Goal: Task Accomplishment & Management: Manage account settings

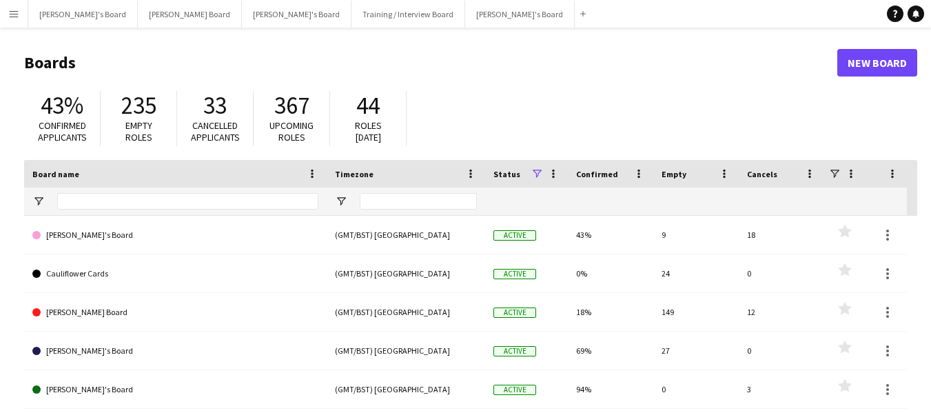
click at [18, 14] on app-icon "Menu" at bounding box center [13, 13] width 11 height 11
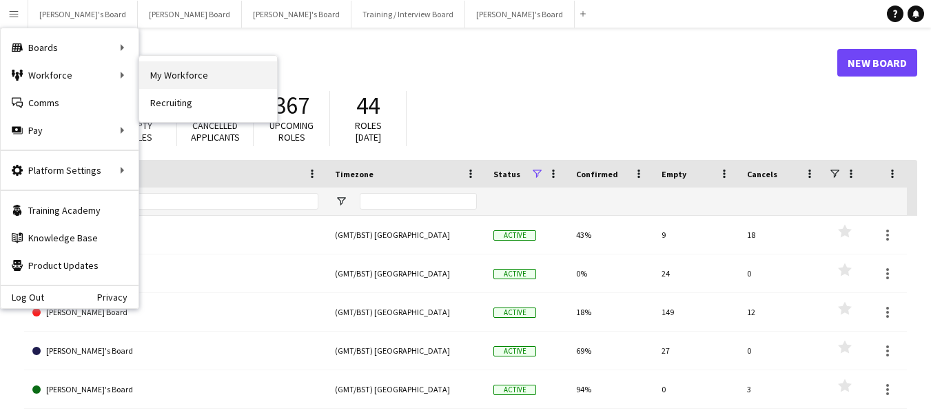
click at [184, 72] on link "My Workforce" at bounding box center [208, 75] width 138 height 28
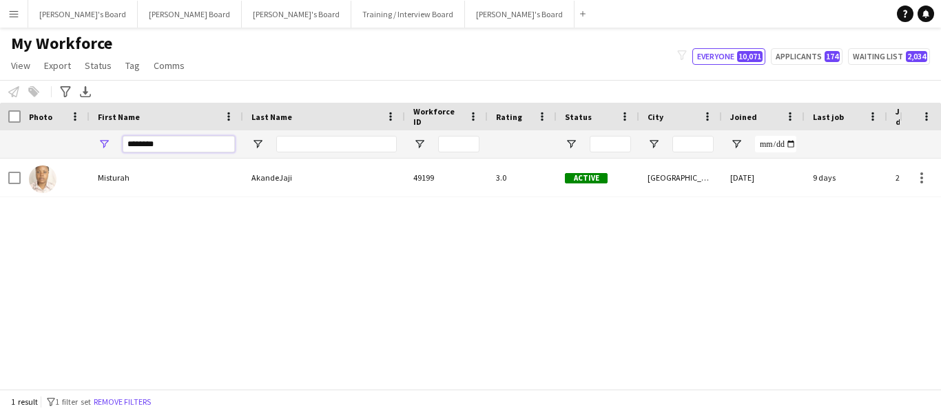
drag, startPoint x: 170, startPoint y: 141, endPoint x: 89, endPoint y: 145, distance: 80.7
click at [89, 145] on div "********" at bounding box center [825, 144] width 1651 height 28
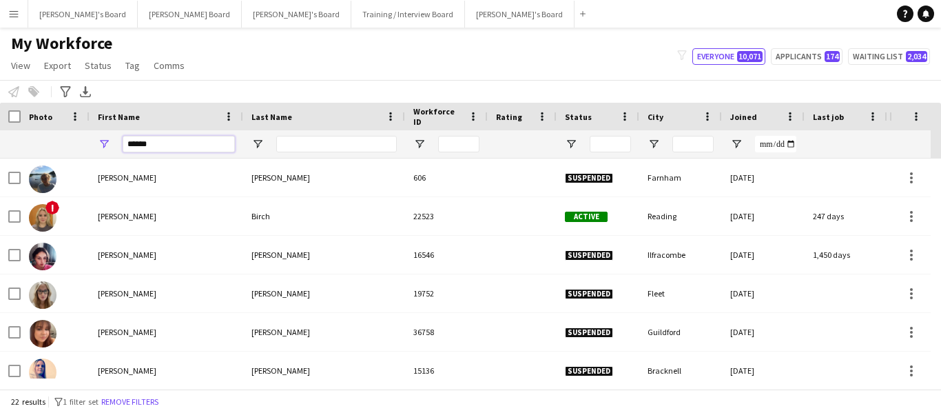
type input "*****"
click at [318, 147] on input "Last Name Filter Input" at bounding box center [336, 144] width 121 height 17
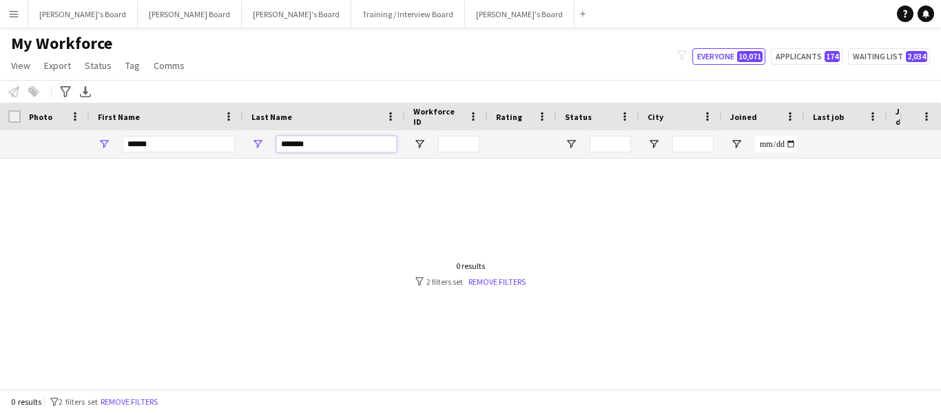
type input "*******"
click at [501, 278] on link "Remove filters" at bounding box center [497, 281] width 57 height 10
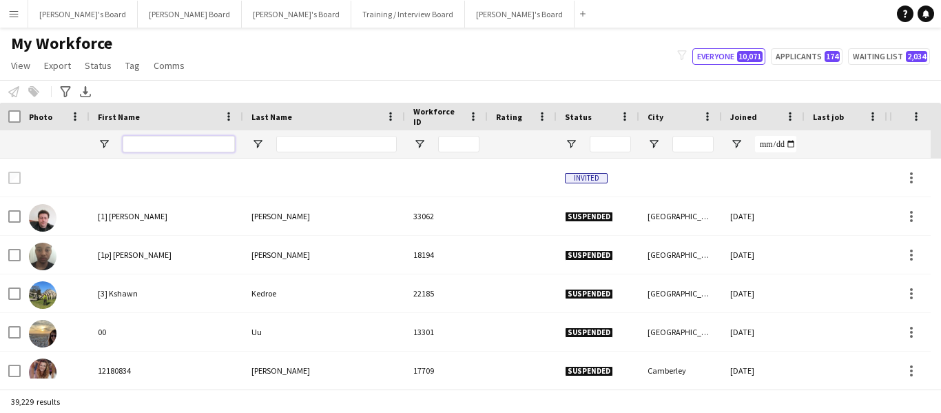
click at [150, 139] on input "First Name Filter Input" at bounding box center [179, 144] width 112 height 17
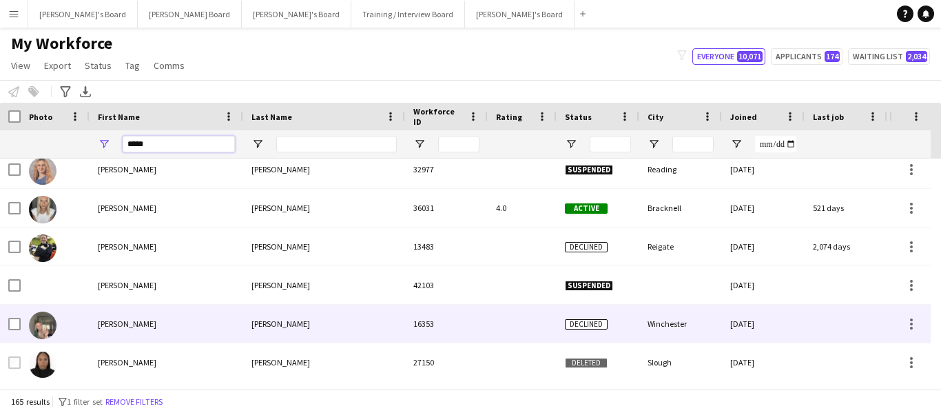
scroll to position [1094, 0]
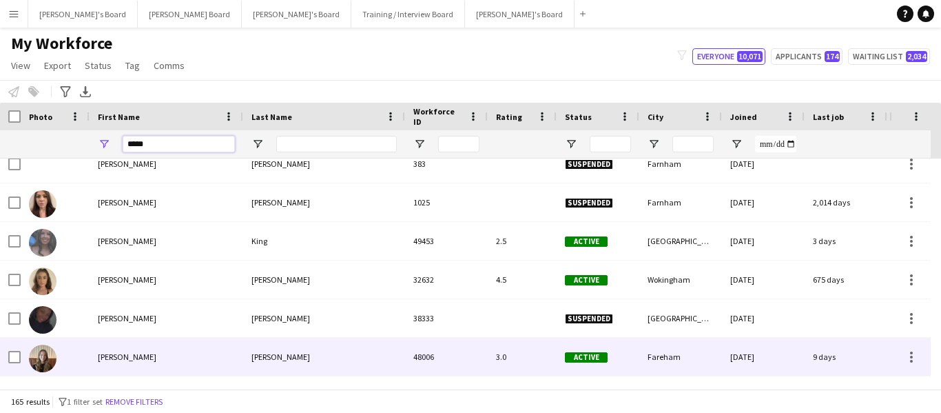
type input "*****"
drag, startPoint x: 261, startPoint y: 354, endPoint x: 272, endPoint y: 366, distance: 16.1
click at [269, 367] on div "[PERSON_NAME]" at bounding box center [324, 357] width 162 height 38
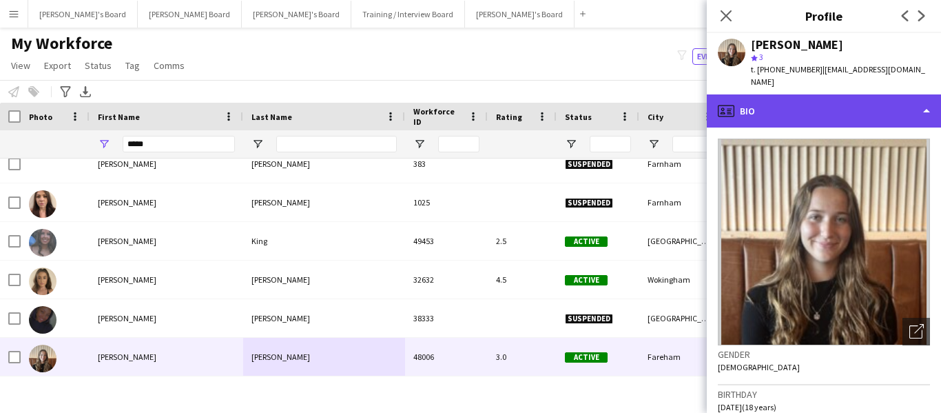
click at [796, 100] on div "profile Bio" at bounding box center [824, 110] width 234 height 33
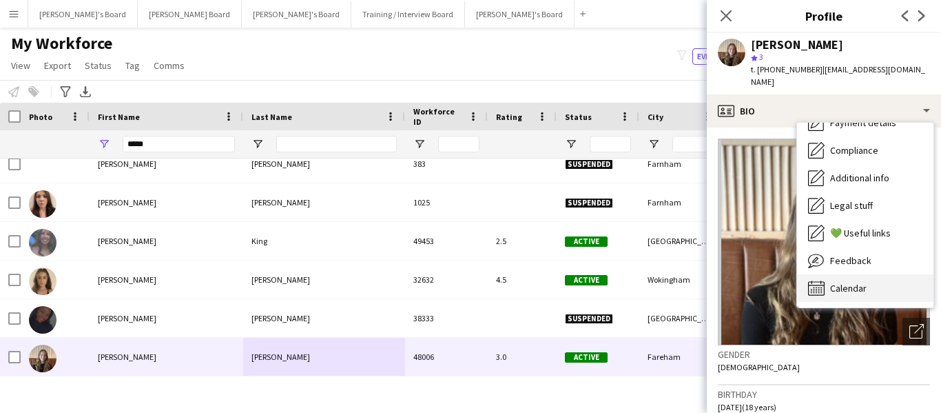
click at [844, 282] on span "Calendar" at bounding box center [848, 288] width 37 height 12
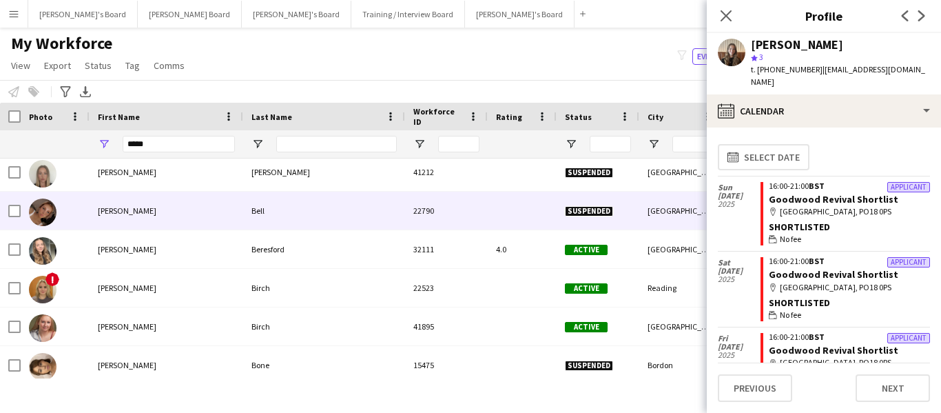
scroll to position [103, 0]
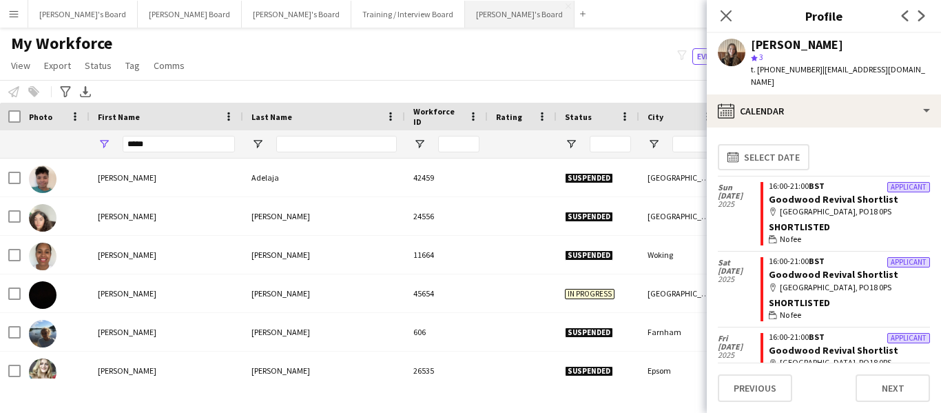
click at [465, 8] on button "[PERSON_NAME]'s Board Close" at bounding box center [520, 14] width 110 height 27
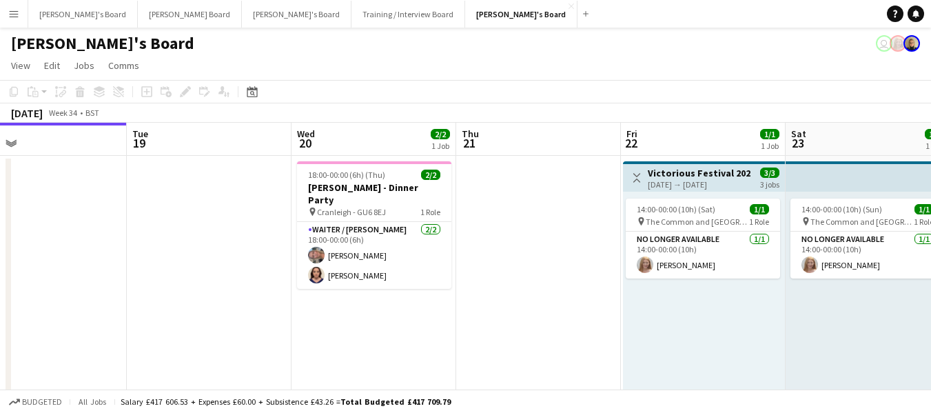
drag, startPoint x: 396, startPoint y: 147, endPoint x: 194, endPoint y: 138, distance: 202.8
click at [194, 138] on app-calendar-viewport "Fri 15 1/1 1 Job Sat 16 3/3 1 Job Sun 17 Mon 18 Tue 19 Wed 20 2/2 1 Job Thu 21 …" at bounding box center [465, 392] width 931 height 539
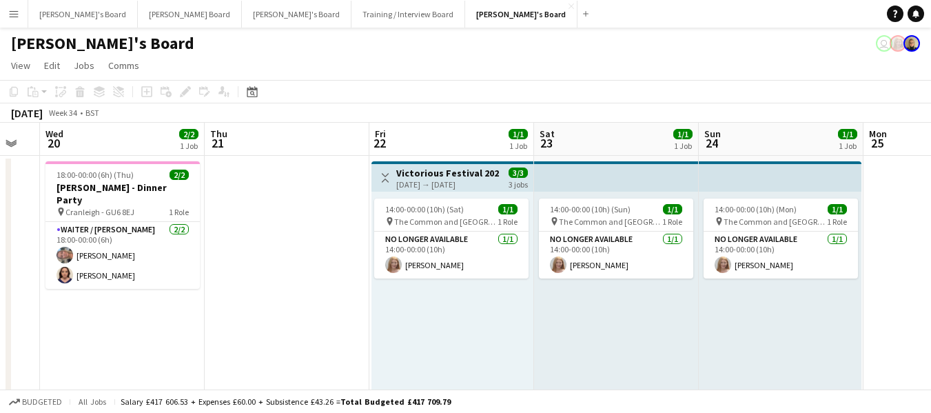
drag, startPoint x: 546, startPoint y: 147, endPoint x: 351, endPoint y: 147, distance: 195.0
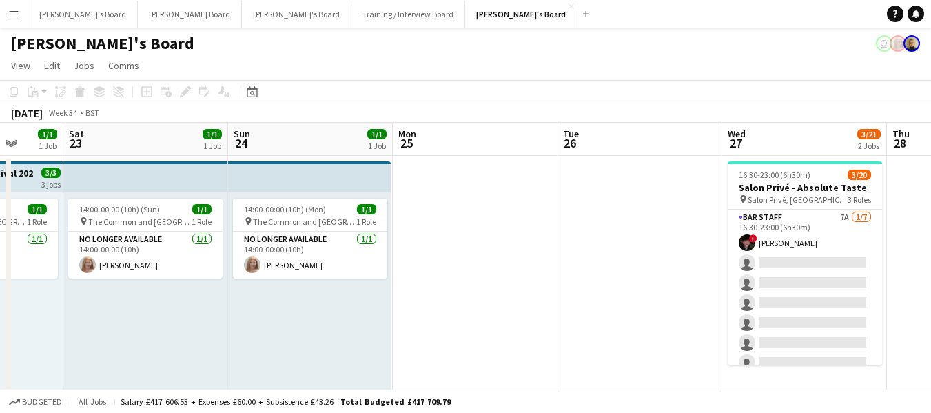
drag, startPoint x: 813, startPoint y: 138, endPoint x: 391, endPoint y: 129, distance: 422.5
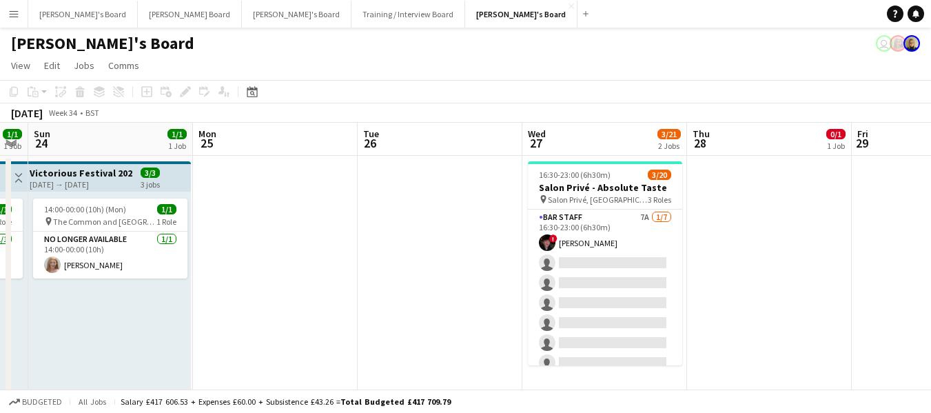
drag, startPoint x: 673, startPoint y: 130, endPoint x: 568, endPoint y: 146, distance: 105.9
click at [593, 135] on app-board-header-date "Wed 27 3/21 2 Jobs" at bounding box center [604, 139] width 165 height 33
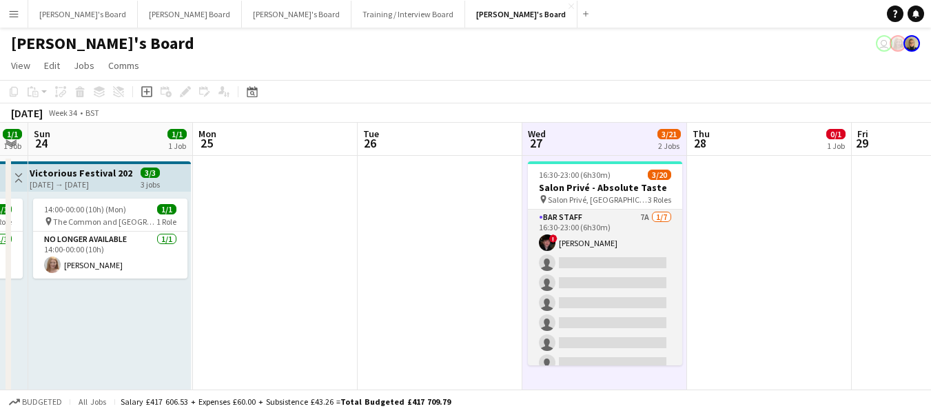
click at [569, 215] on app-card-role "BAR STAFF 7A [DATE] 16:30-23:00 (6h30m) ! [PERSON_NAME] single-neutral-actions …" at bounding box center [605, 293] width 154 height 167
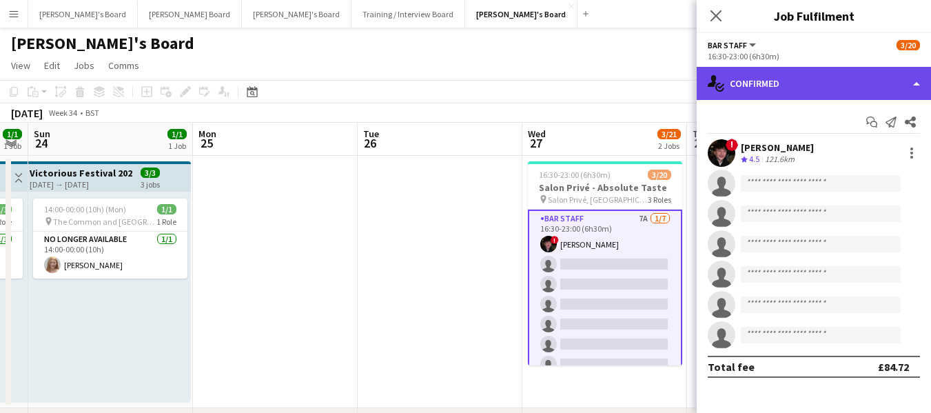
click at [779, 88] on div "single-neutral-actions-check-2 Confirmed" at bounding box center [814, 83] width 234 height 33
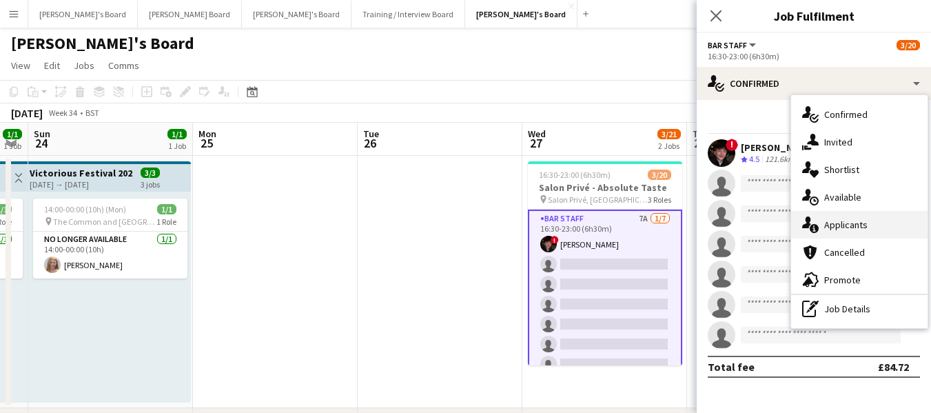
click at [855, 225] on div "single-neutral-actions-information Applicants" at bounding box center [859, 225] width 136 height 28
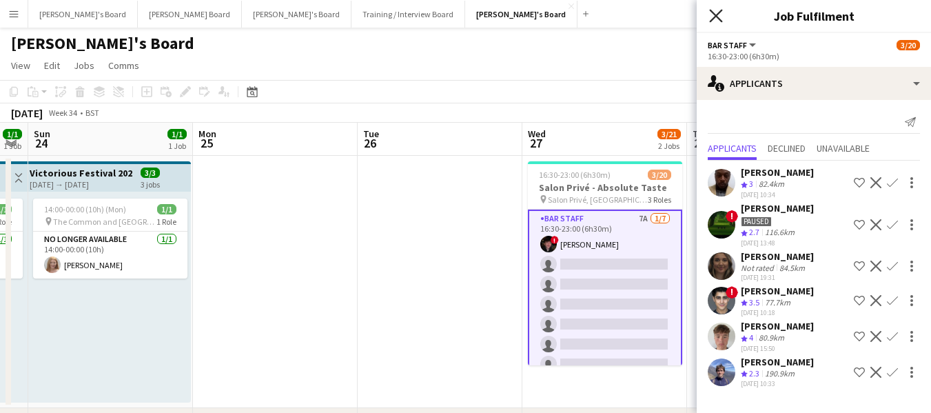
click at [720, 16] on icon "Close pop-in" at bounding box center [715, 15] width 13 height 13
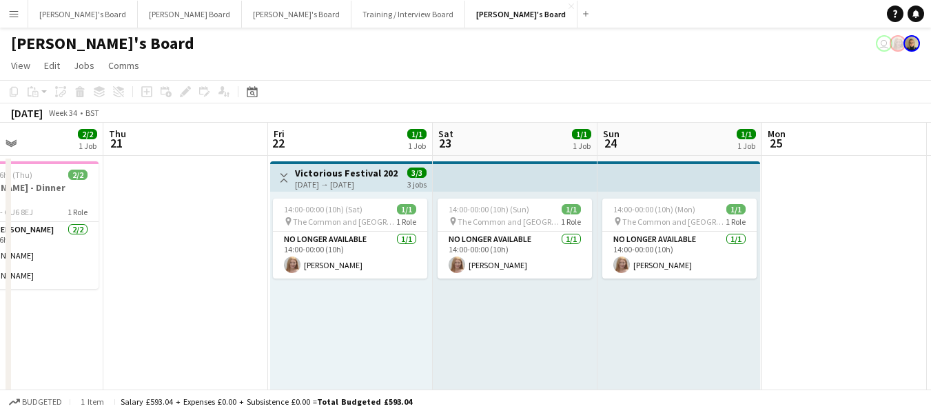
drag, startPoint x: 99, startPoint y: 133, endPoint x: 668, endPoint y: 134, distance: 569.2
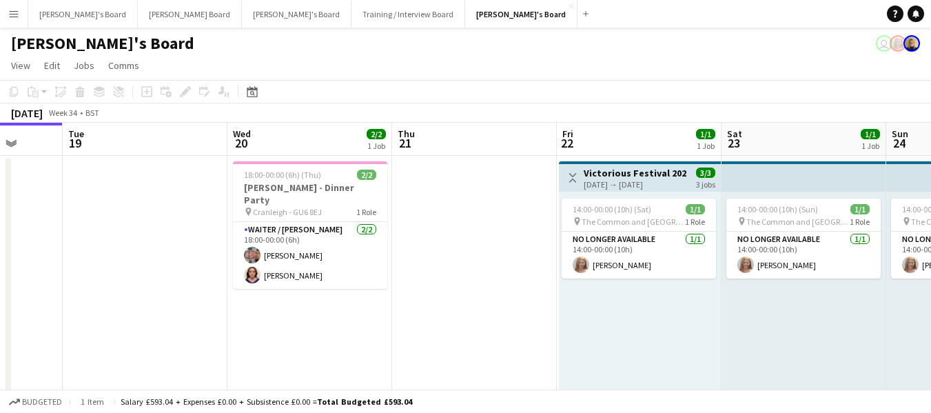
drag, startPoint x: 139, startPoint y: 139, endPoint x: 457, endPoint y: 112, distance: 318.8
click at [457, 112] on app-calendar "Copy Paste Paste Ctrl+V Paste with crew Ctrl+Shift+V Paste linked Job [GEOGRAPH…" at bounding box center [465, 421] width 931 height 682
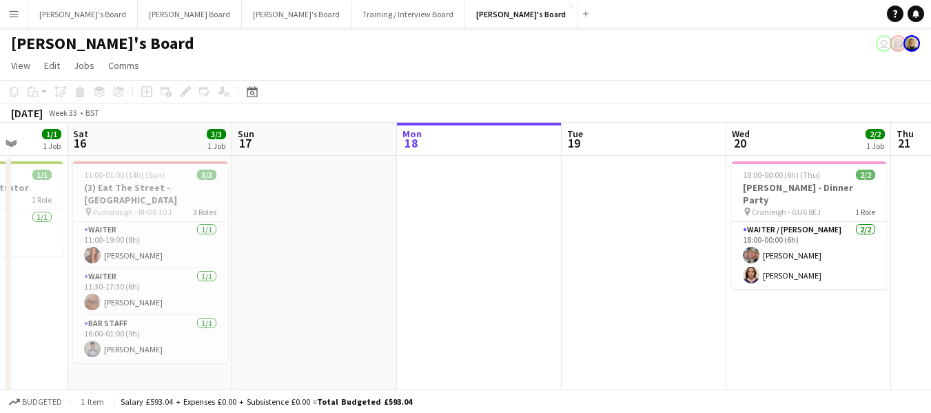
drag, startPoint x: 135, startPoint y: 136, endPoint x: 520, endPoint y: 145, distance: 384.7
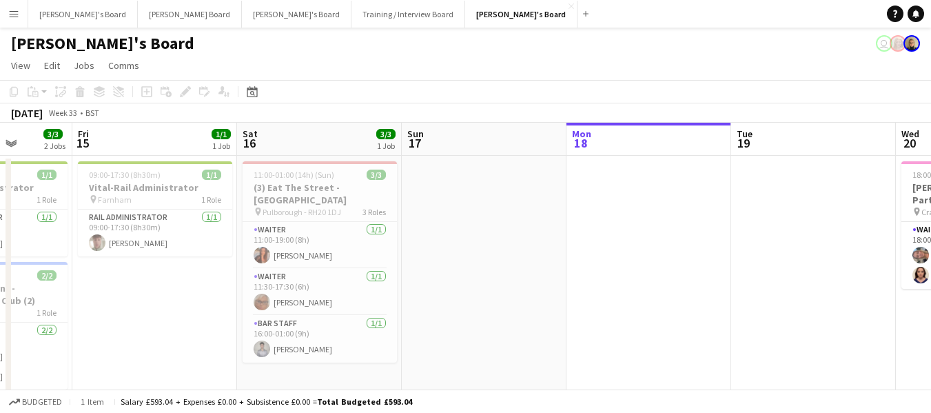
drag, startPoint x: 123, startPoint y: 141, endPoint x: 290, endPoint y: 157, distance: 167.5
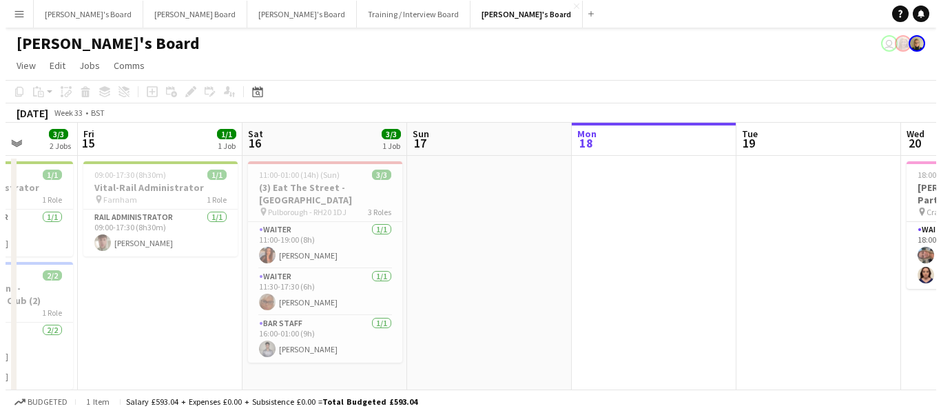
scroll to position [0, 422]
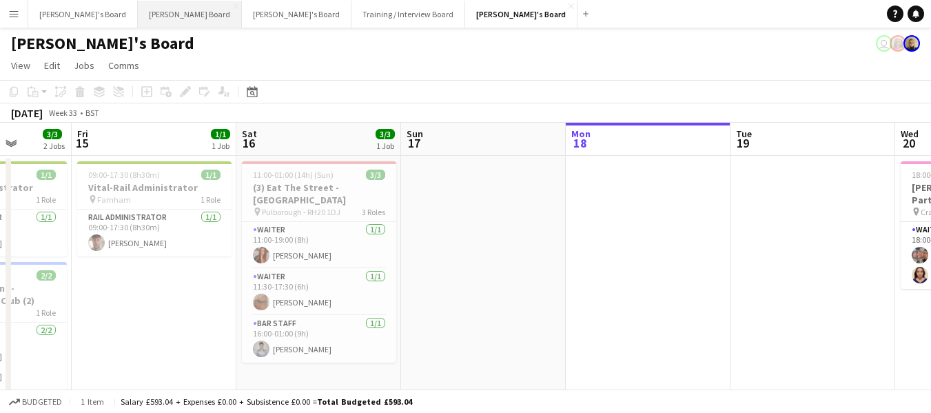
click at [143, 16] on button "[PERSON_NAME] Board Close" at bounding box center [190, 14] width 104 height 27
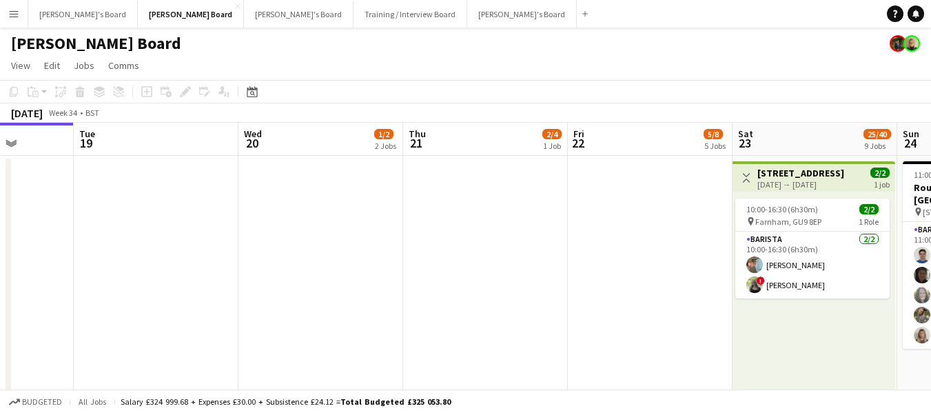
scroll to position [0, 555]
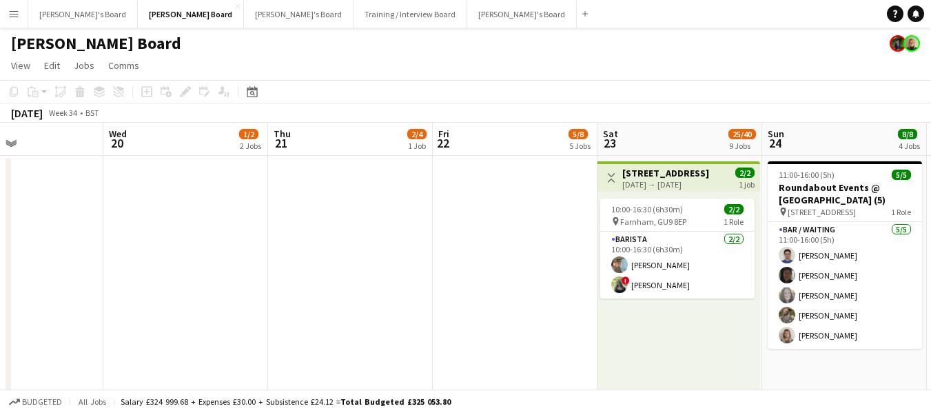
drag, startPoint x: 572, startPoint y: 142, endPoint x: 181, endPoint y: 156, distance: 391.0
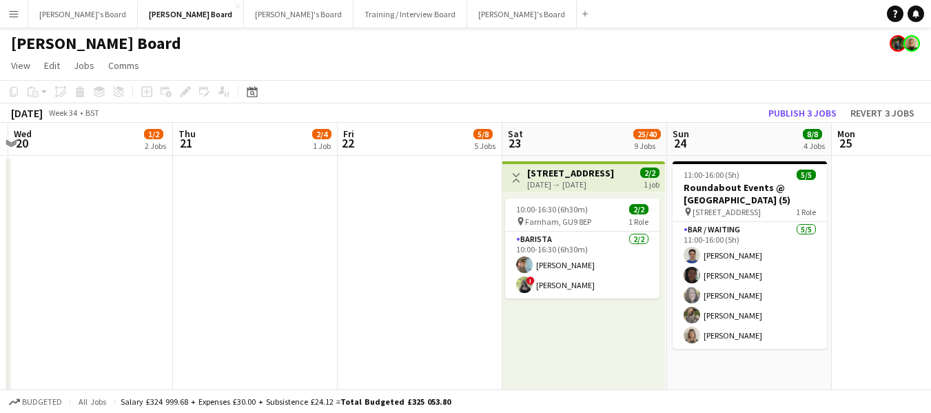
scroll to position [0, 504]
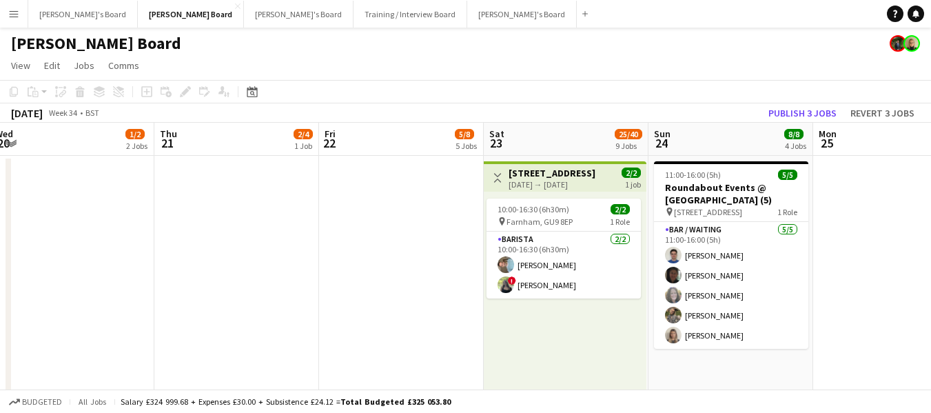
drag, startPoint x: 691, startPoint y: 144, endPoint x: 635, endPoint y: 165, distance: 59.8
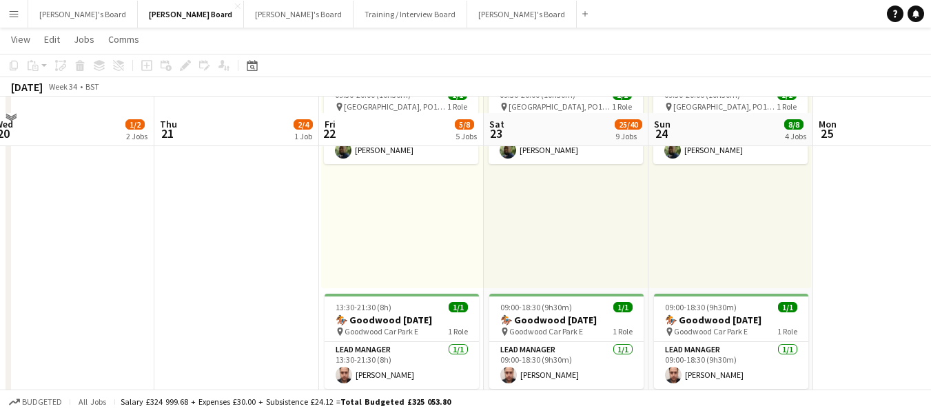
scroll to position [758, 0]
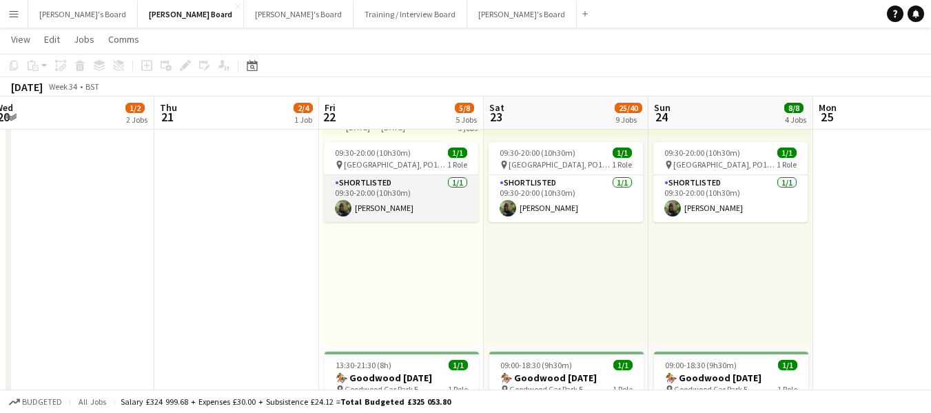
click at [380, 181] on app-card-role "Shortlisted [DATE] 09:30-20:00 (10h30m) [PERSON_NAME]" at bounding box center [401, 198] width 154 height 47
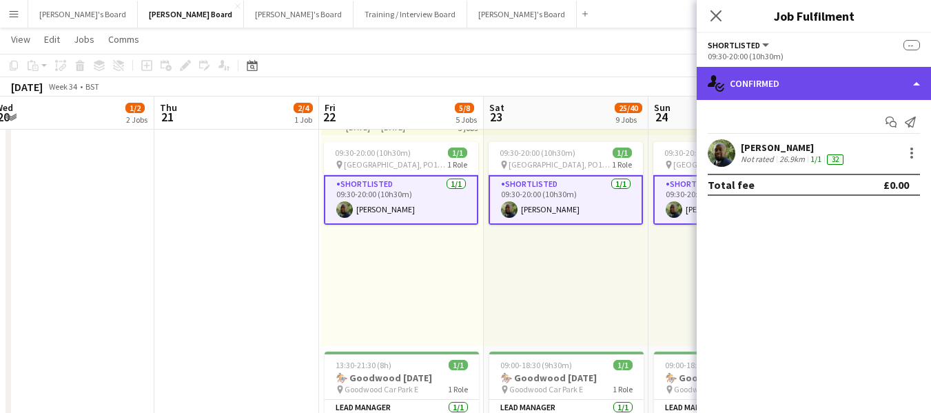
click at [835, 67] on div "single-neutral-actions-check-2 Confirmed" at bounding box center [814, 83] width 234 height 33
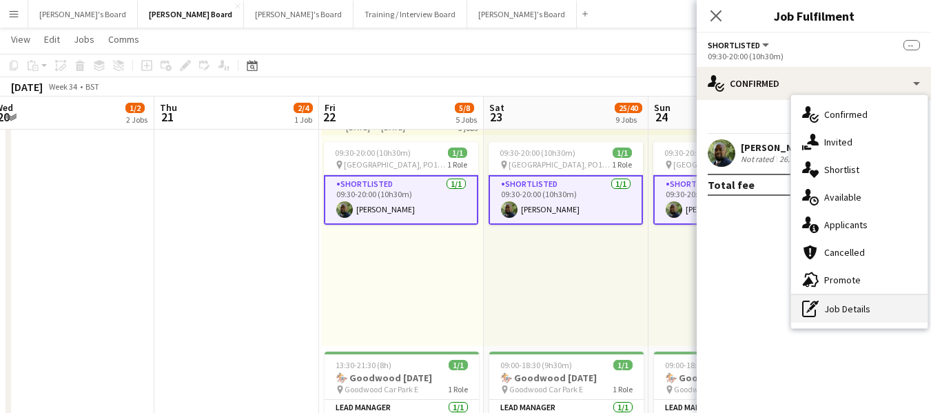
click at [865, 310] on div "pen-write Job Details" at bounding box center [859, 309] width 136 height 28
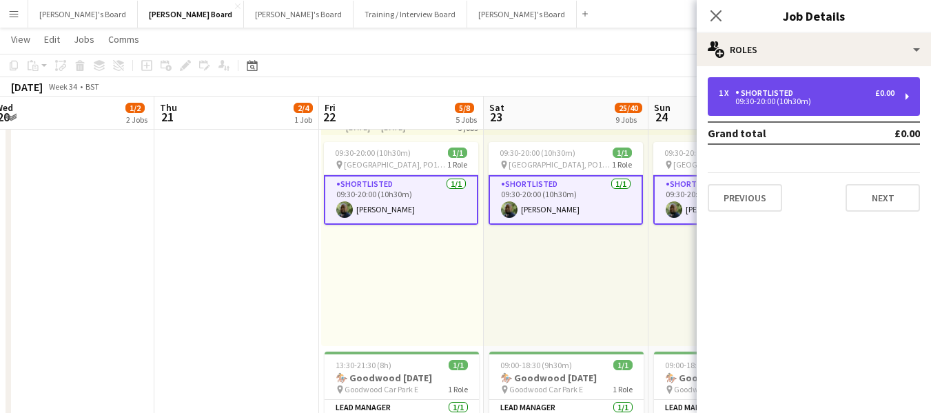
click at [824, 96] on div "1 x Shortlisted £0.00" at bounding box center [807, 93] width 176 height 10
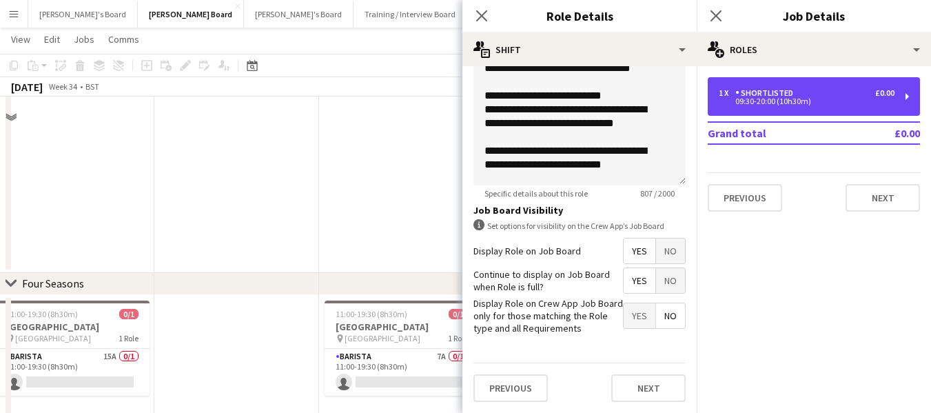
scroll to position [1309, 0]
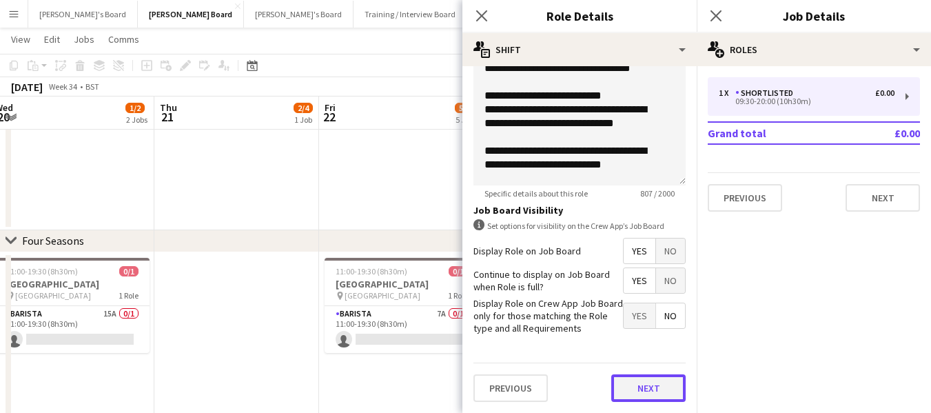
click at [654, 396] on button "Next" at bounding box center [648, 388] width 74 height 28
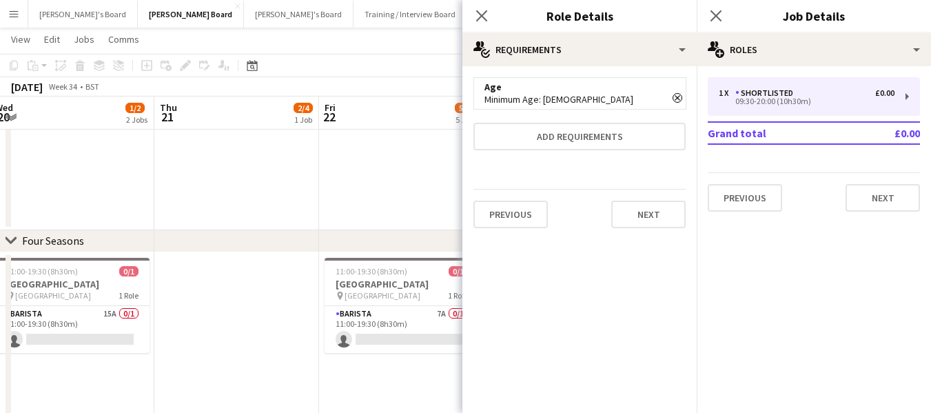
scroll to position [0, 0]
click at [660, 221] on button "Next" at bounding box center [648, 215] width 74 height 28
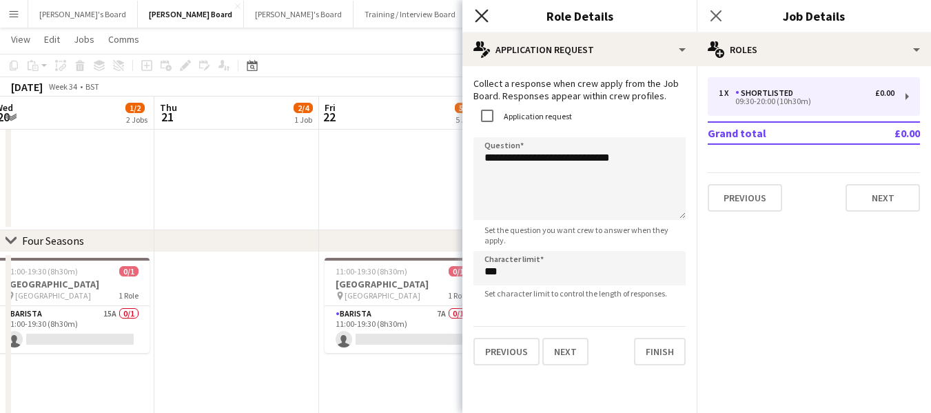
click at [484, 15] on icon "Close pop-in" at bounding box center [481, 15] width 13 height 13
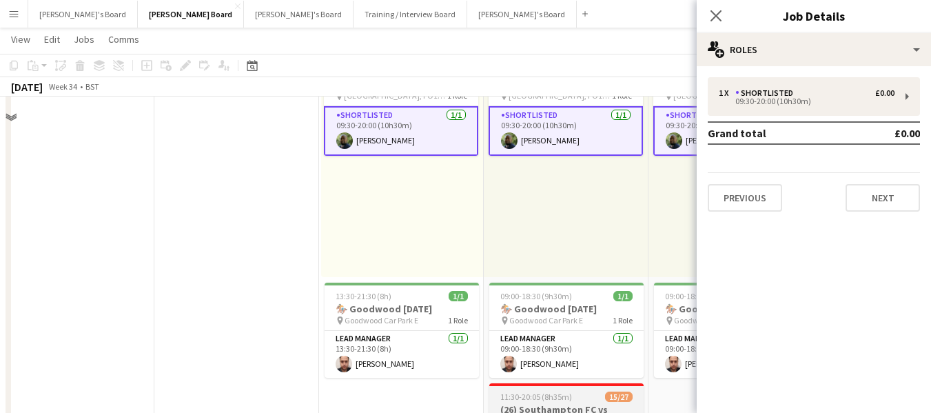
scroll to position [620, 0]
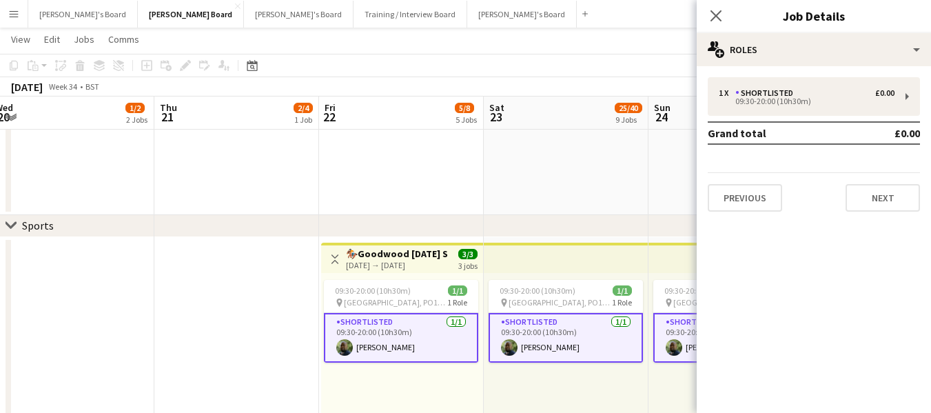
click at [374, 316] on app-card-role "Shortlisted [DATE] 09:30-20:00 (10h30m) [PERSON_NAME]" at bounding box center [401, 338] width 154 height 50
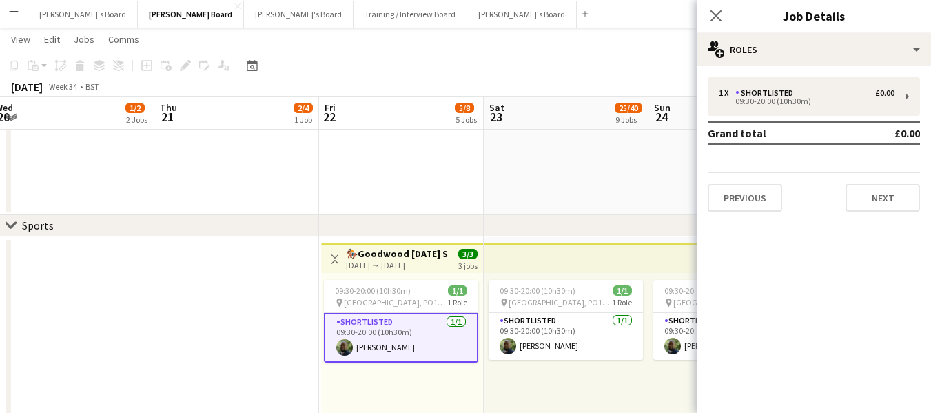
click at [378, 319] on app-card-role "Shortlisted [DATE] 09:30-20:00 (10h30m) [PERSON_NAME]" at bounding box center [401, 338] width 154 height 50
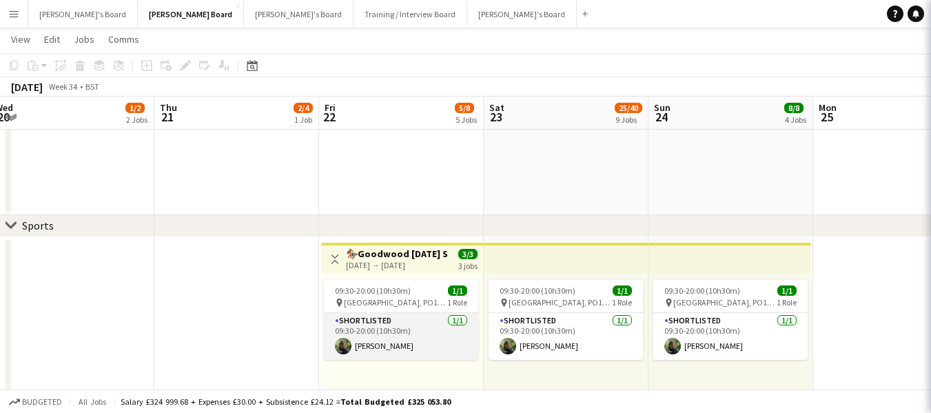
scroll to position [0, 505]
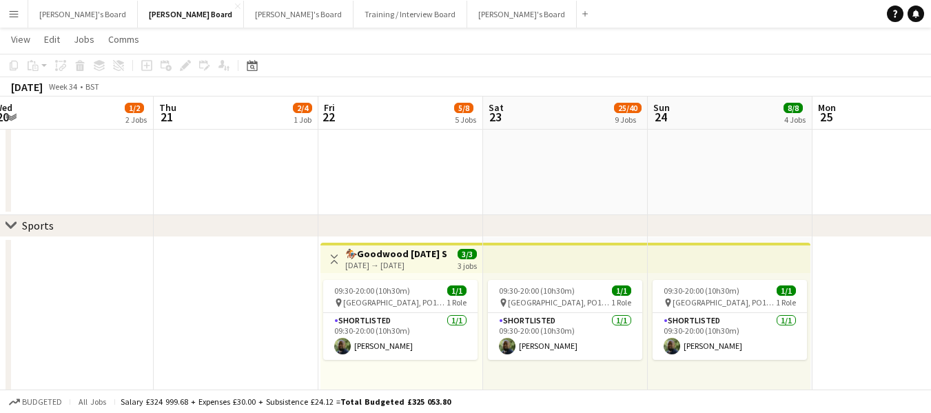
drag, startPoint x: 374, startPoint y: 321, endPoint x: 768, endPoint y: 248, distance: 400.9
click at [376, 320] on app-card-role "Shortlisted [DATE] 09:30-20:00 (10h30m) [PERSON_NAME]" at bounding box center [400, 336] width 154 height 47
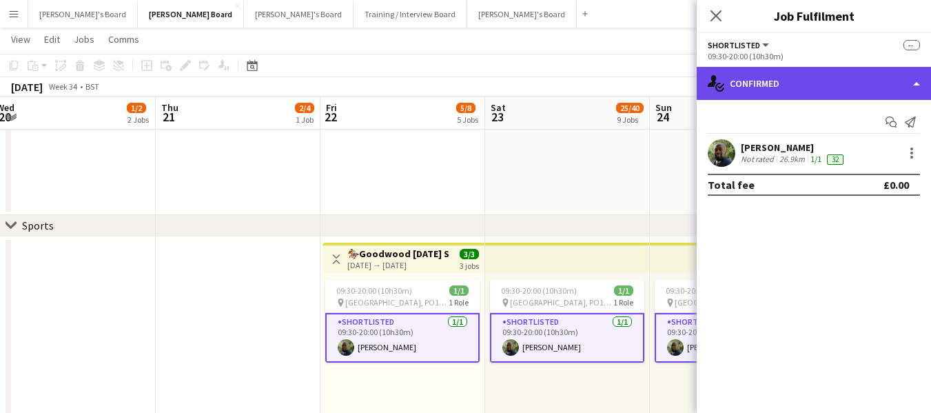
drag, startPoint x: 852, startPoint y: 79, endPoint x: 851, endPoint y: 92, distance: 13.2
click at [850, 81] on div "single-neutral-actions-check-2 Confirmed" at bounding box center [814, 83] width 234 height 33
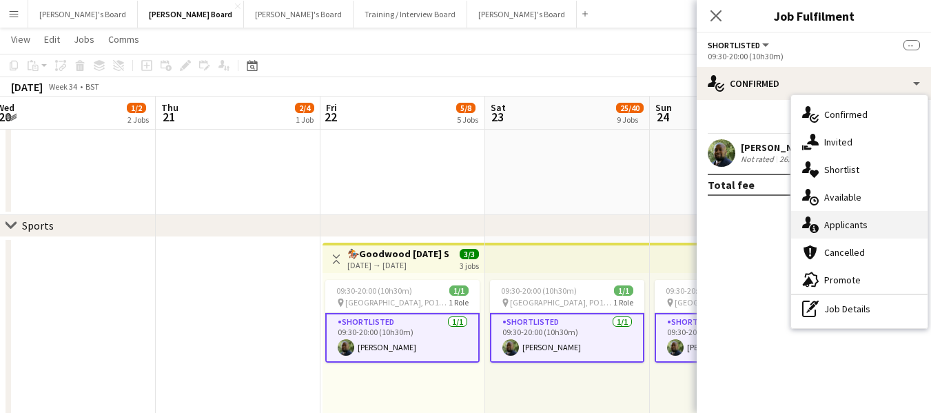
click at [856, 233] on div "single-neutral-actions-information Applicants" at bounding box center [859, 225] width 136 height 28
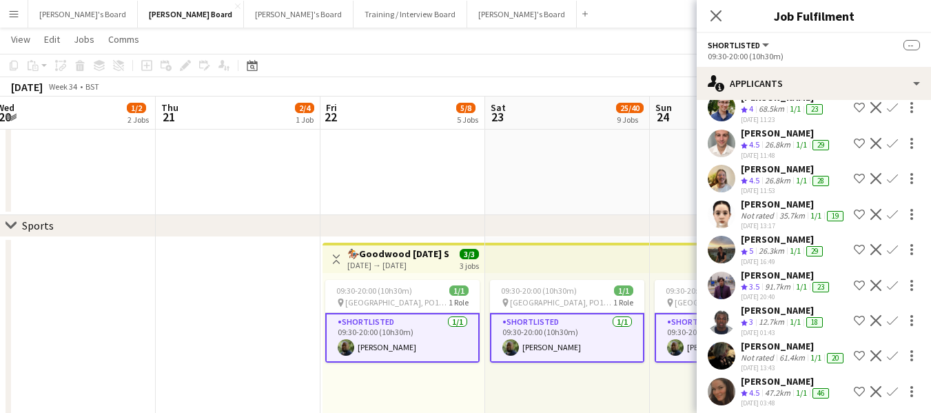
scroll to position [3515, 0]
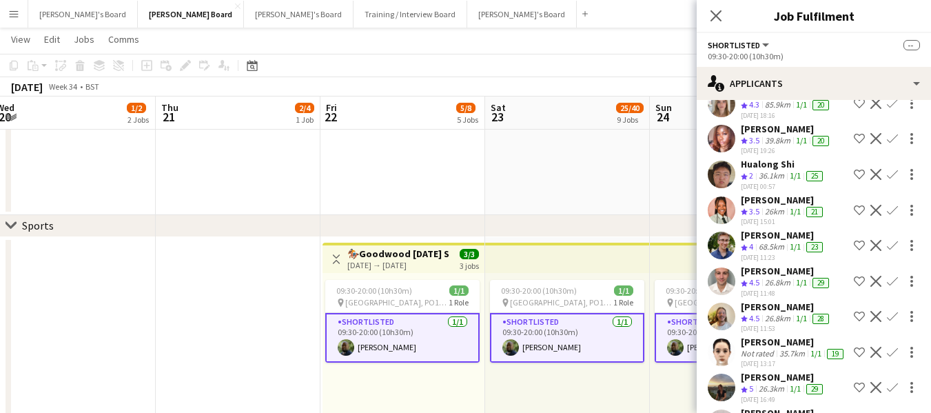
click at [289, 46] on app-page-menu "View Day view expanded Day view collapsed Month view Date picker Jump to [DATE]…" at bounding box center [465, 41] width 931 height 26
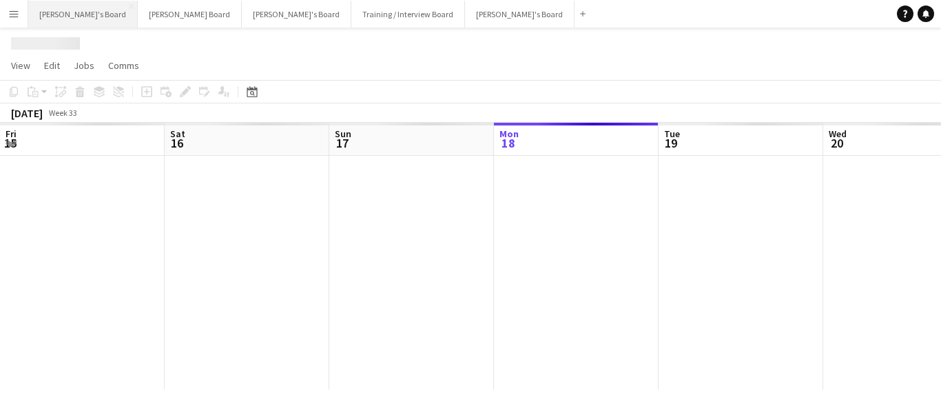
scroll to position [0, 329]
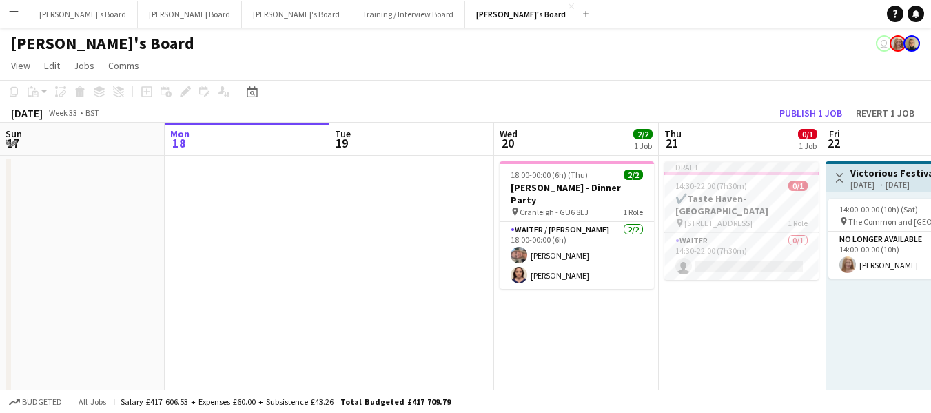
click at [12, 10] on app-icon "Menu" at bounding box center [13, 13] width 11 height 11
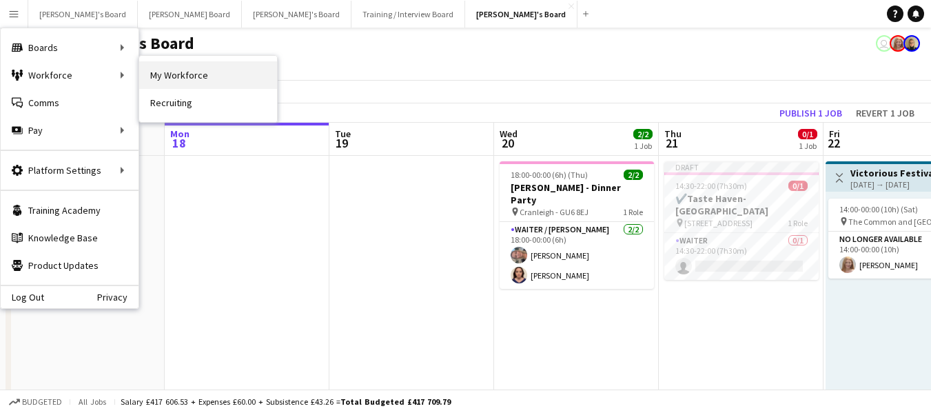
click at [170, 70] on link "My Workforce" at bounding box center [208, 75] width 138 height 28
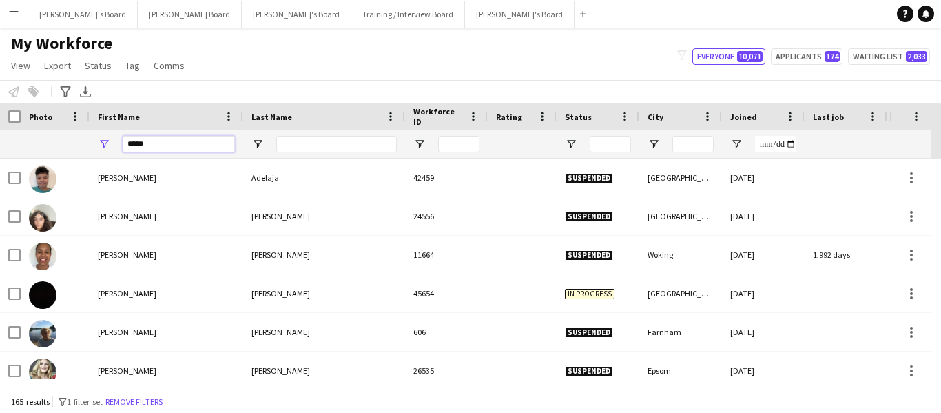
drag, startPoint x: 155, startPoint y: 146, endPoint x: 93, endPoint y: 140, distance: 62.3
click at [93, 140] on div "*****" at bounding box center [167, 144] width 154 height 28
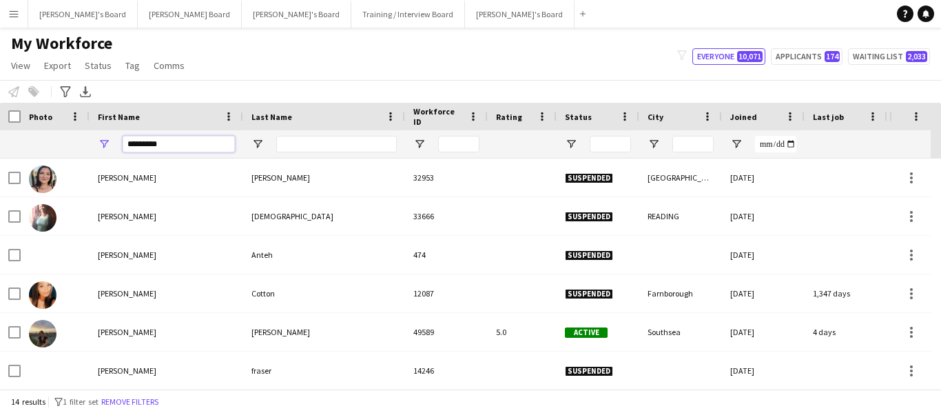
type input "*********"
click at [298, 144] on input "Last Name Filter Input" at bounding box center [336, 144] width 121 height 17
type input "*******"
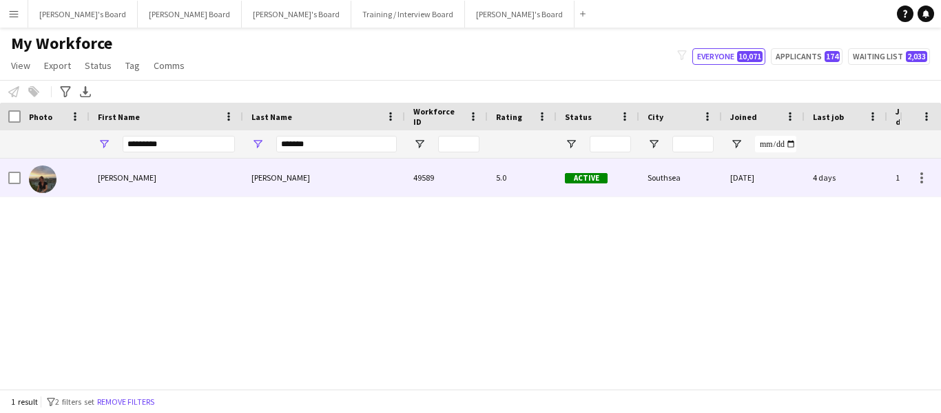
click at [243, 179] on div "[PERSON_NAME]" at bounding box center [167, 178] width 154 height 38
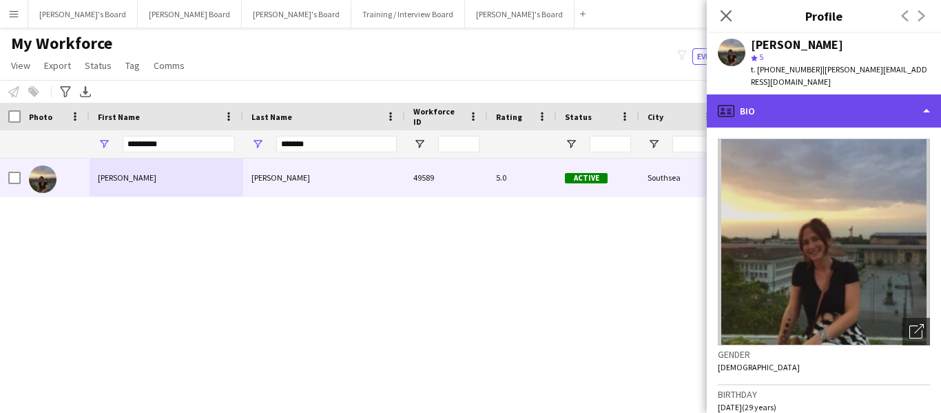
click at [876, 94] on div "profile Bio" at bounding box center [824, 110] width 234 height 33
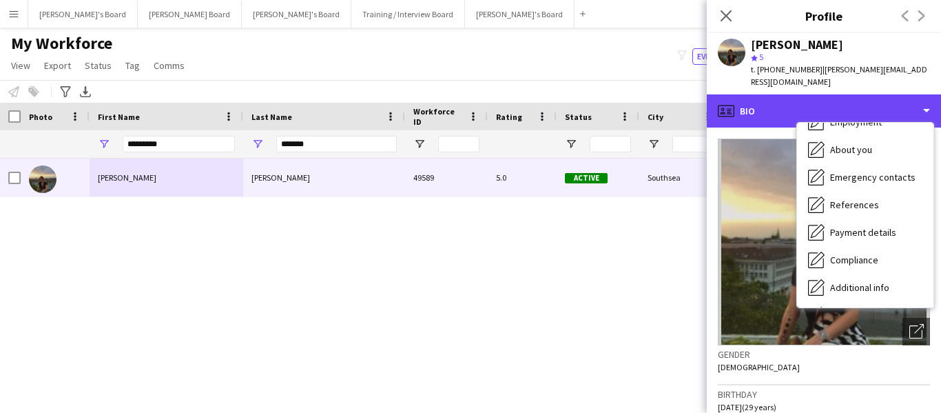
scroll to position [185, 0]
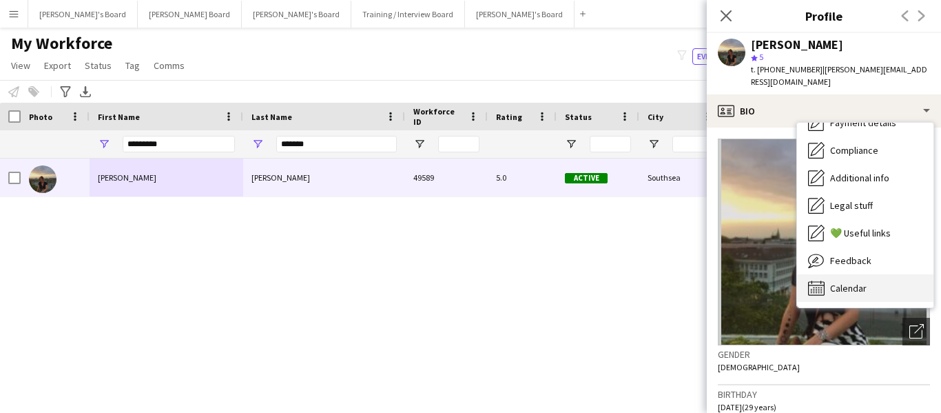
click at [852, 282] on span "Calendar" at bounding box center [848, 288] width 37 height 12
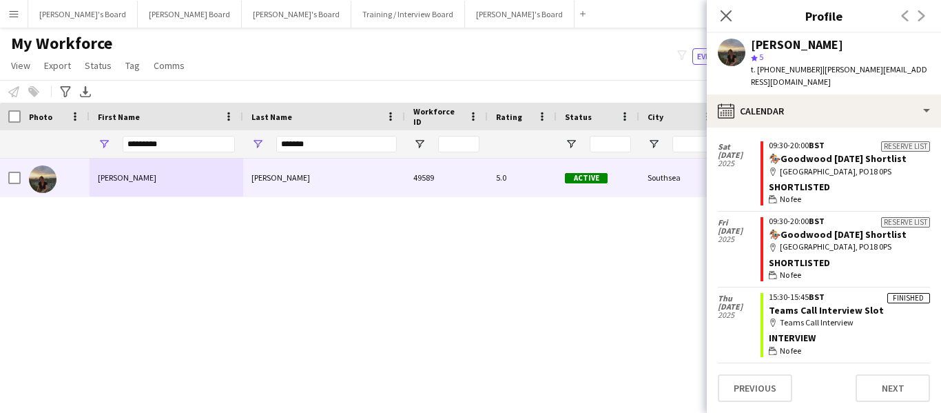
scroll to position [141, 0]
drag, startPoint x: 169, startPoint y: 150, endPoint x: 57, endPoint y: 140, distance: 112.7
click at [57, 140] on div "********* *******" at bounding box center [825, 144] width 1651 height 28
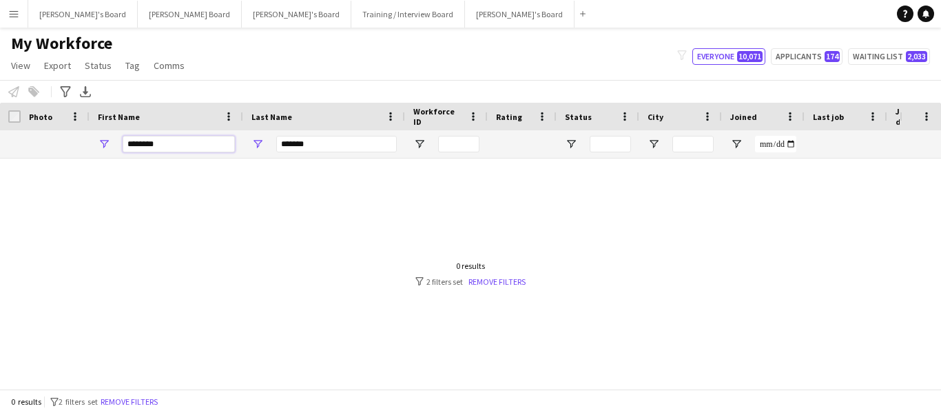
type input "********"
click at [320, 150] on input "*******" at bounding box center [336, 144] width 121 height 17
type input "*"
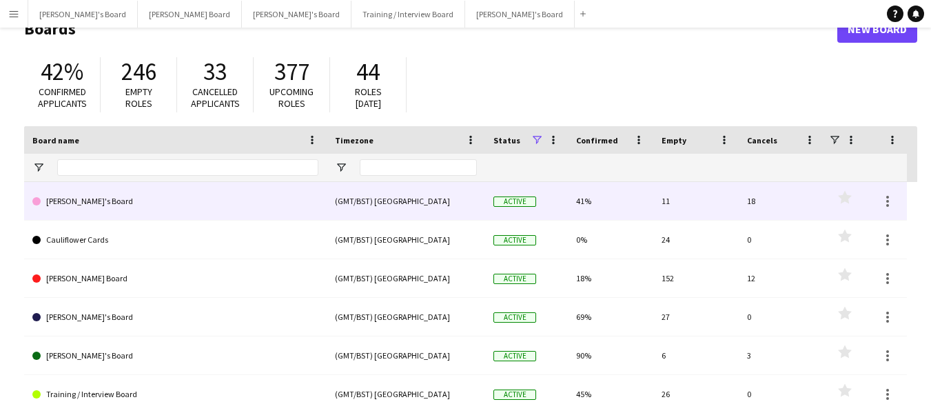
scroll to position [112, 0]
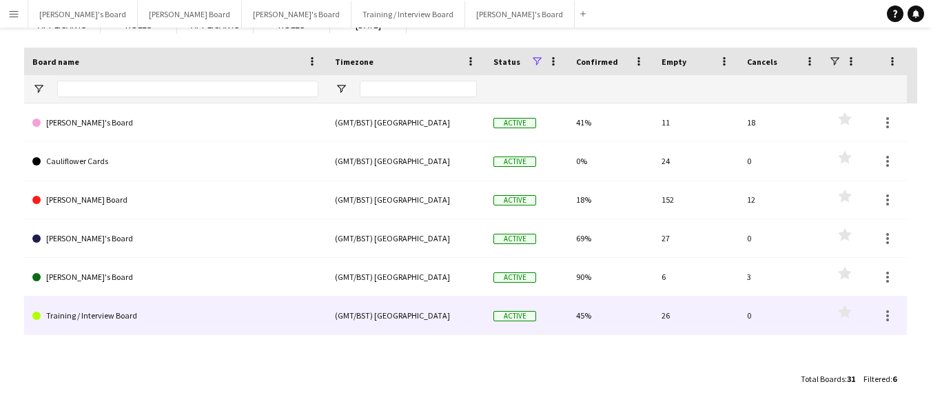
click at [135, 320] on link "Training / Interview Board" at bounding box center [175, 315] width 286 height 39
